Goal: Information Seeking & Learning: Learn about a topic

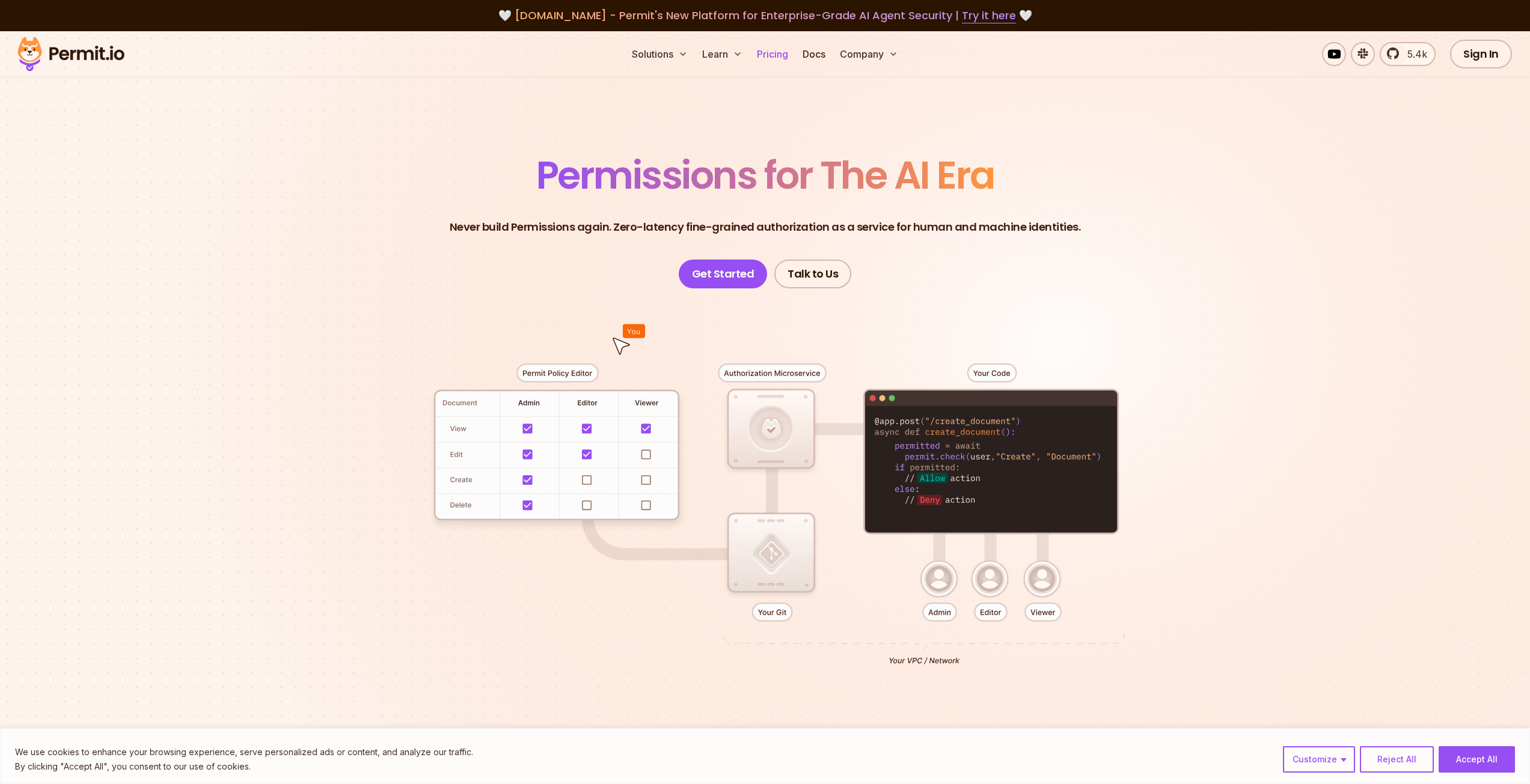
drag, startPoint x: 0, startPoint y: 0, endPoint x: 776, endPoint y: 52, distance: 777.7
click at [776, 52] on link "Pricing" at bounding box center [772, 54] width 41 height 24
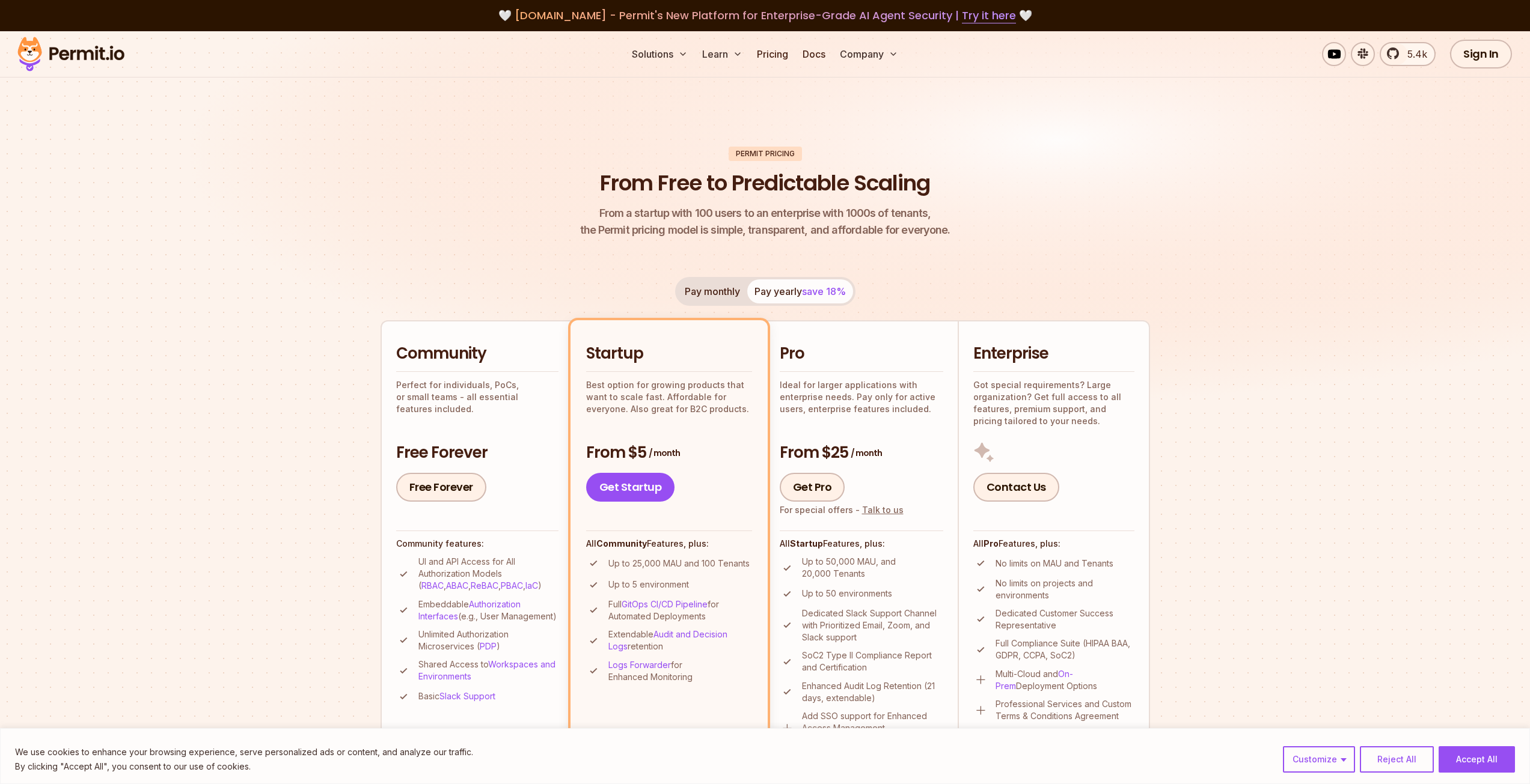
click at [412, 260] on div "Permit Pricing From Free to Predictable Scaling From a startup with 100 users t…" at bounding box center [766, 715] width 770 height 1137
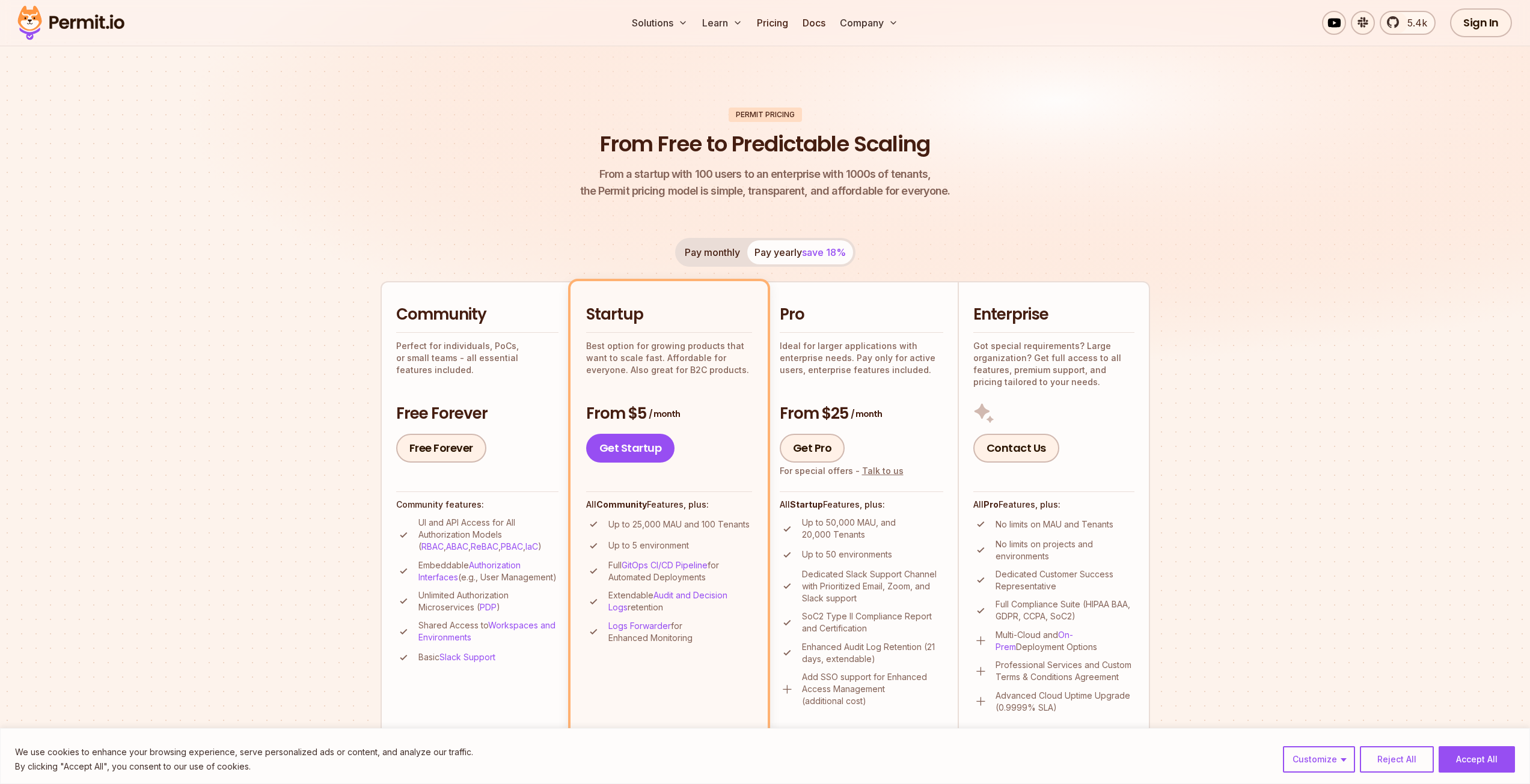
scroll to position [180, 0]
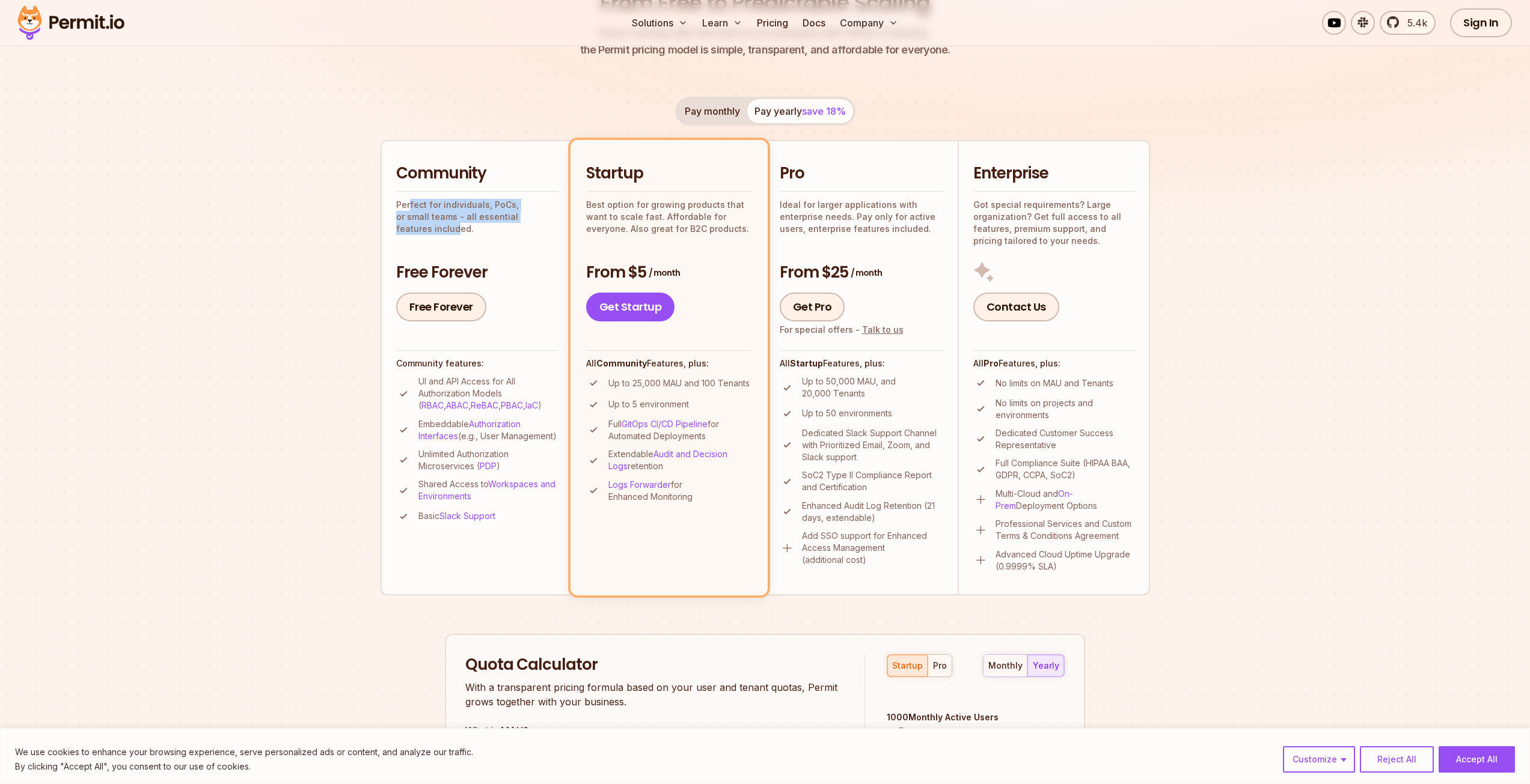
drag, startPoint x: 411, startPoint y: 203, endPoint x: 539, endPoint y: 218, distance: 128.9
click at [539, 218] on p "Perfect for individuals, PoCs, or small teams - all essential features included." at bounding box center [477, 216] width 162 height 36
click at [299, 218] on img at bounding box center [765, 54] width 1530 height 407
click at [393, 52] on header "Permit Pricing From Free to Predictable Scaling From a startup with 100 users t…" at bounding box center [766, 12] width 770 height 92
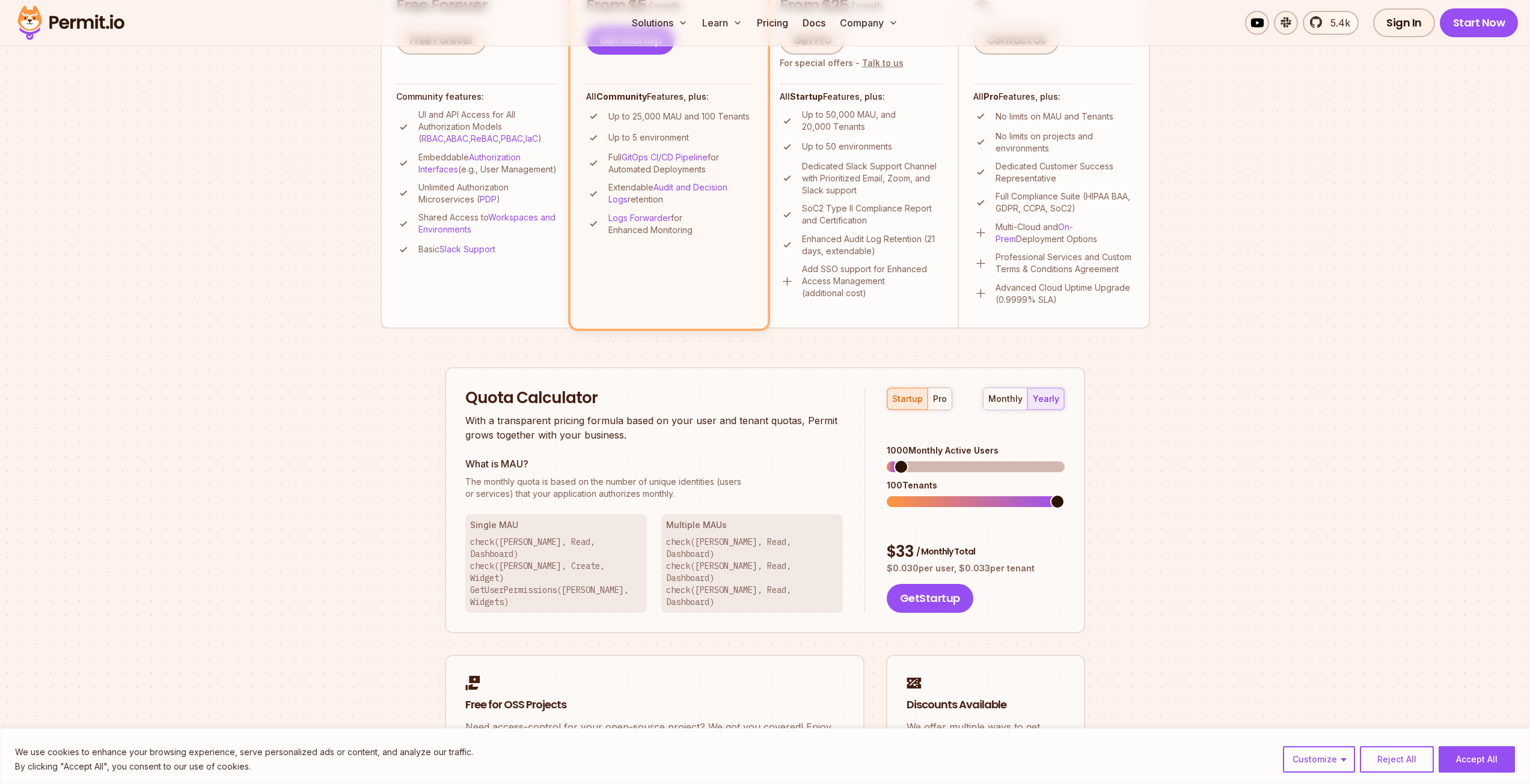
scroll to position [300, 0]
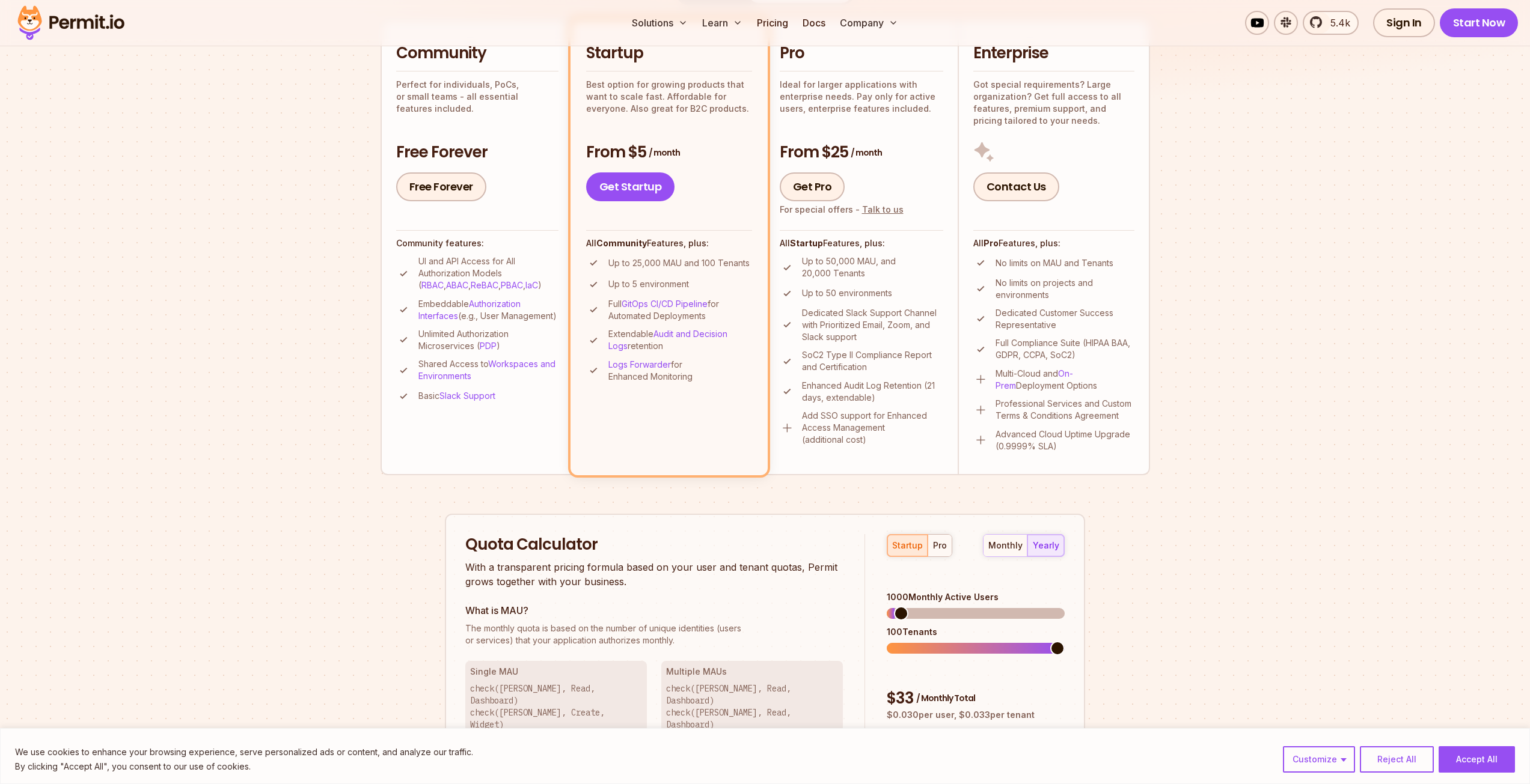
click at [261, 317] on section "Permit Pricing From Free to Predictable Scaling From a startup with 100 users t…" at bounding box center [765, 381] width 1530 height 1300
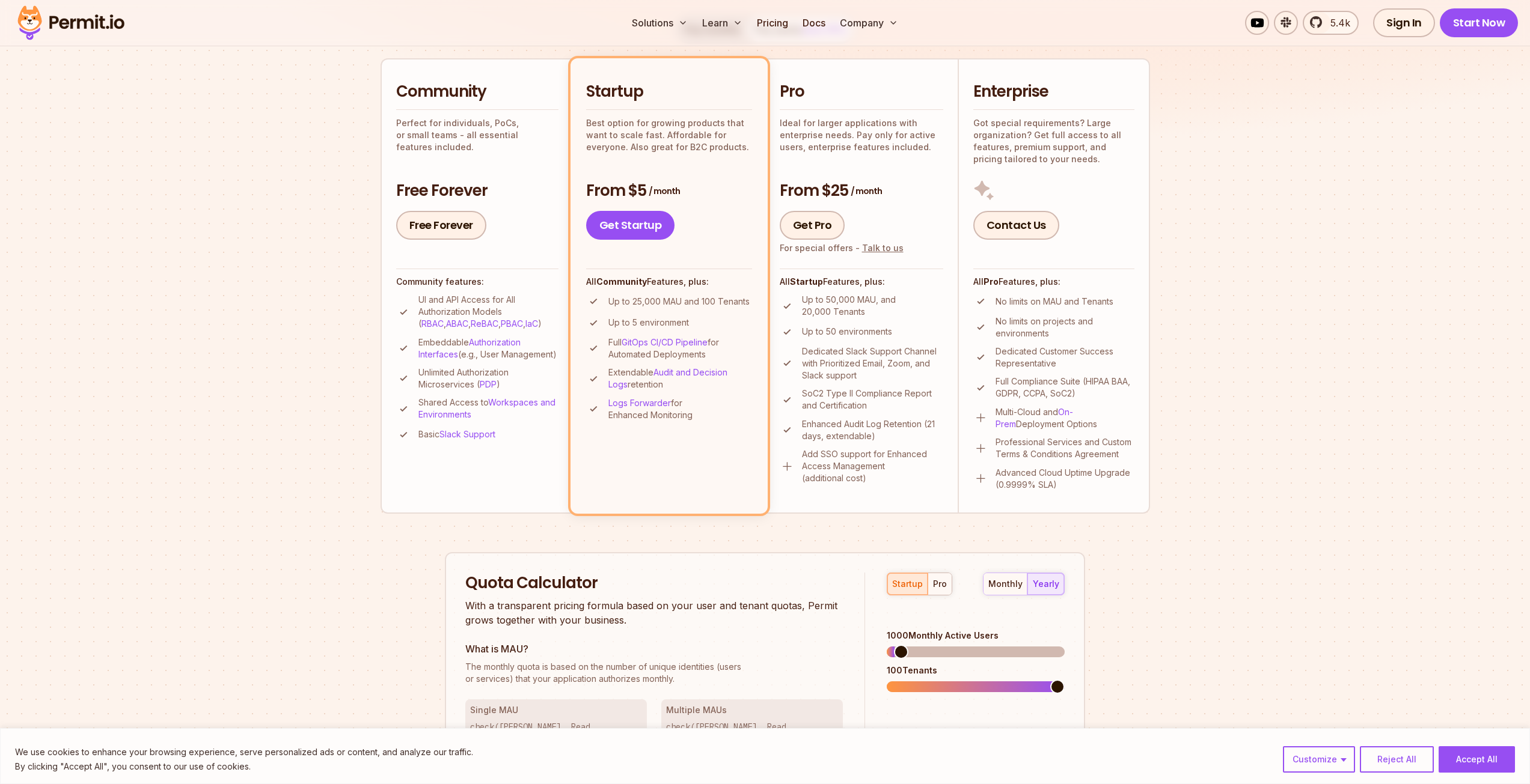
scroll to position [240, 0]
